Goal: Navigation & Orientation: Find specific page/section

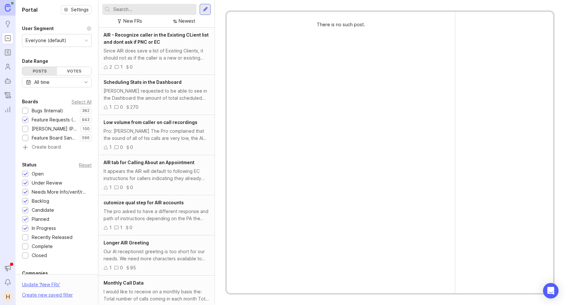
click at [154, 57] on div "Since AIR does save a list of Existing Clients, it should not as if the caller …" at bounding box center [157, 54] width 106 height 14
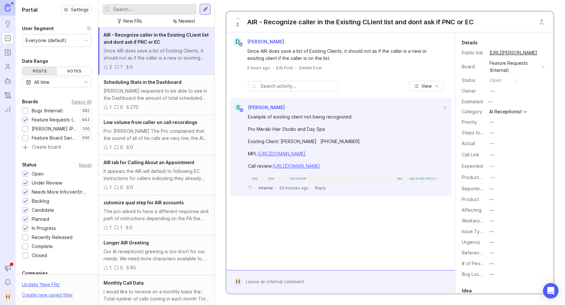
click at [7, 9] on img at bounding box center [8, 7] width 6 height 7
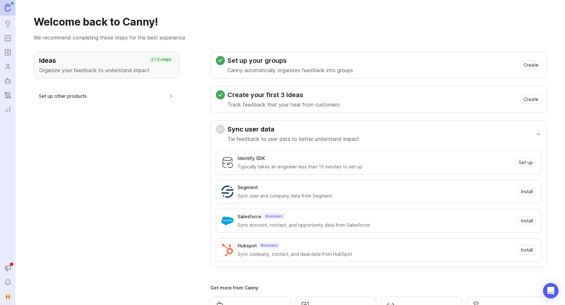
click at [8, 63] on icon "Users" at bounding box center [7, 67] width 7 height 8
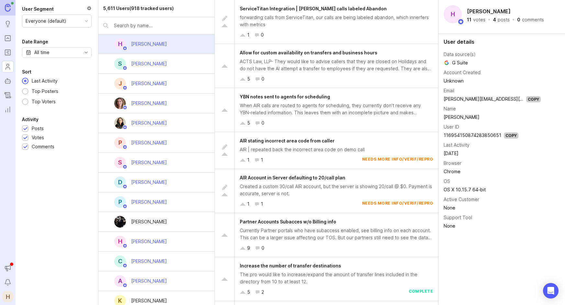
click at [7, 51] on icon "Roadmaps" at bounding box center [8, 51] width 2 height 0
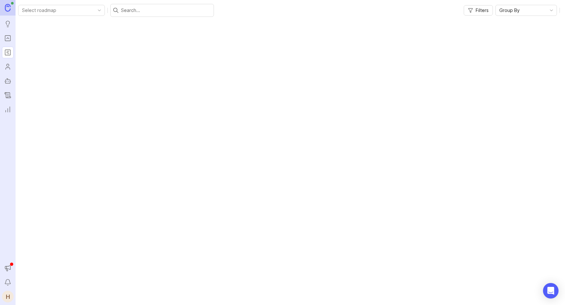
click at [7, 300] on div "H" at bounding box center [8, 296] width 12 height 12
click at [30, 296] on p "Logout" at bounding box center [37, 293] width 15 height 6
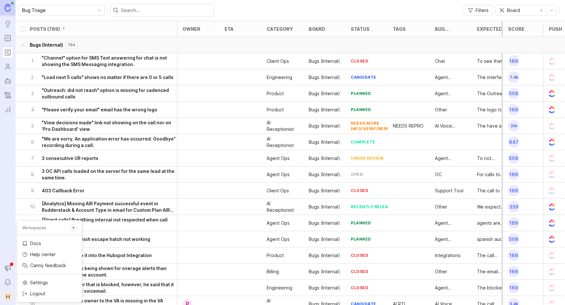
click at [16, 143] on div "6 "We are sorry. An application error has occurred. Goodbye” recording during a…" at bounding box center [97, 142] width 162 height 16
